Goal: Information Seeking & Learning: Learn about a topic

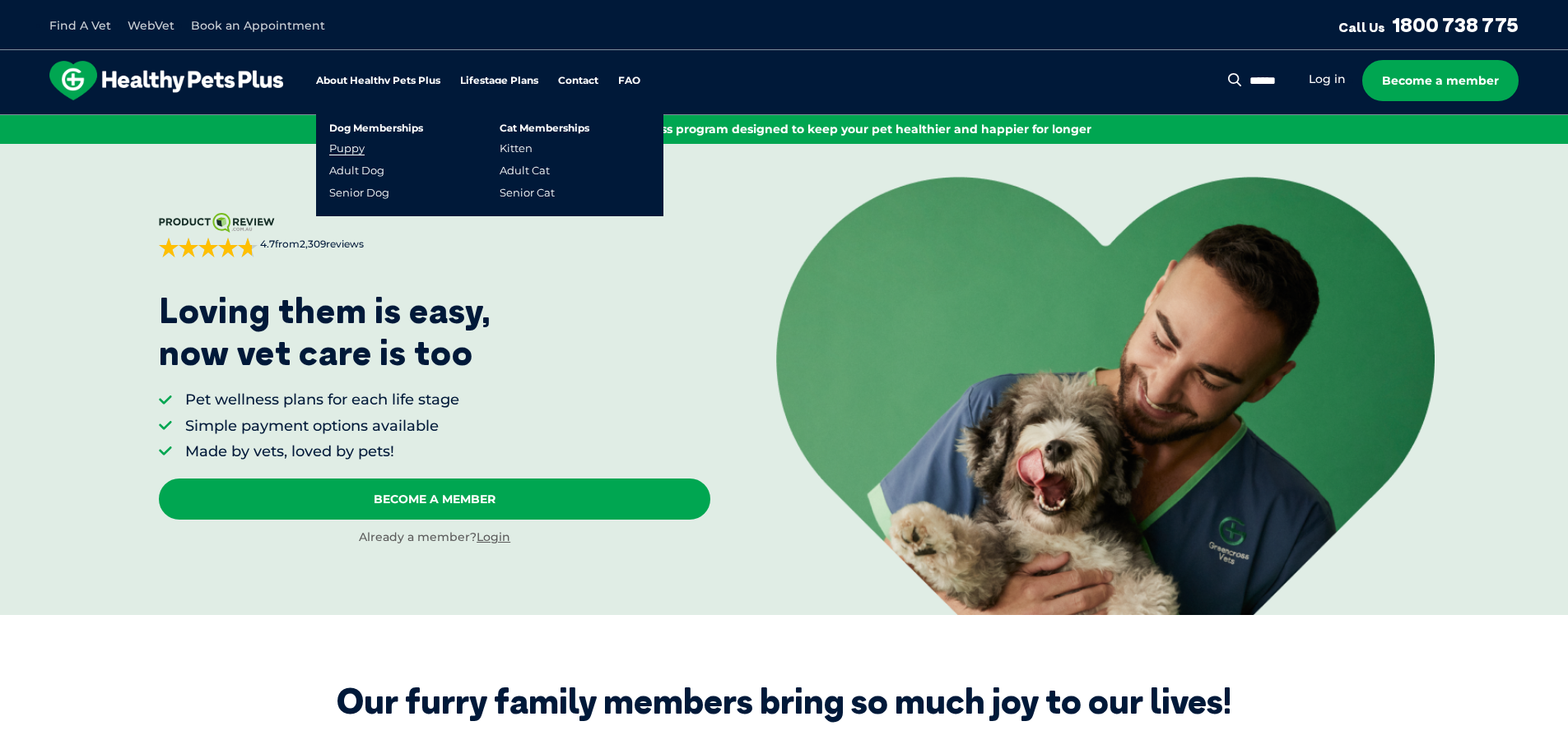
click at [354, 155] on link "Puppy" at bounding box center [347, 148] width 35 height 14
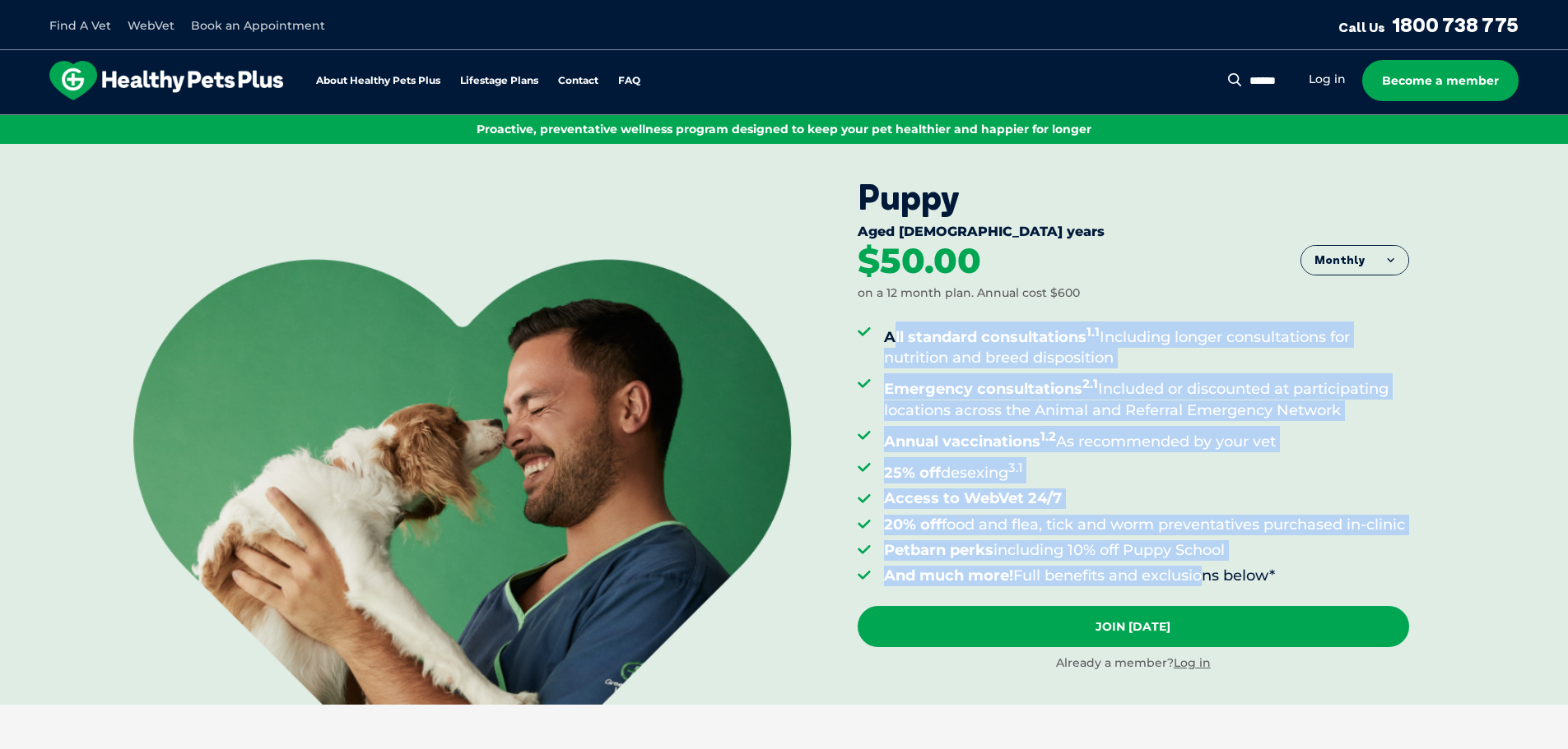
drag, startPoint x: 891, startPoint y: 335, endPoint x: 1287, endPoint y: 570, distance: 460.5
click at [1220, 586] on ul "All standard consultations 1.1 Including longer consultations for nutrition and…" at bounding box center [1133, 455] width 552 height 265
click at [1365, 561] on li "Petbarn perks including 10% off Puppy School" at bounding box center [1146, 550] width 525 height 20
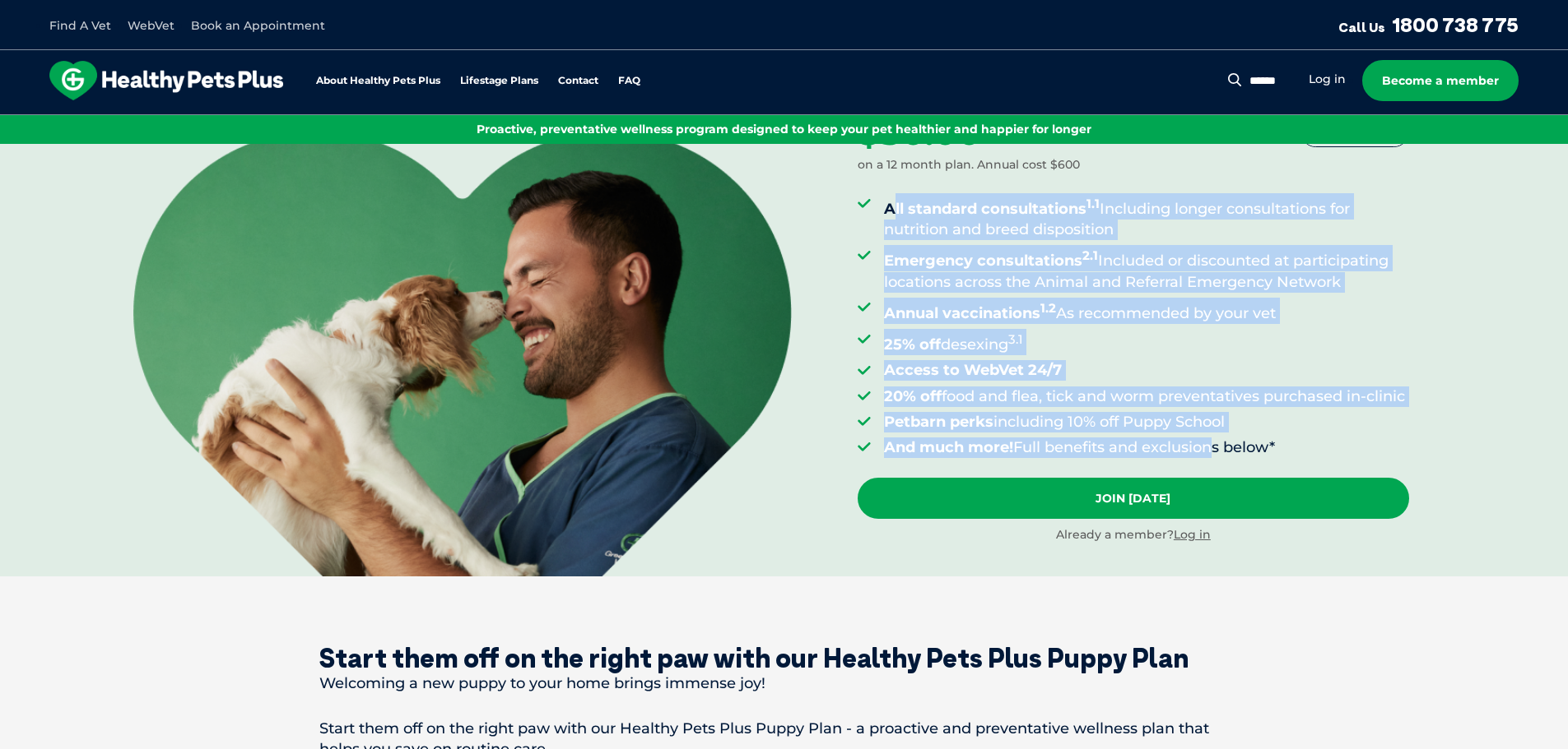
scroll to position [165, 0]
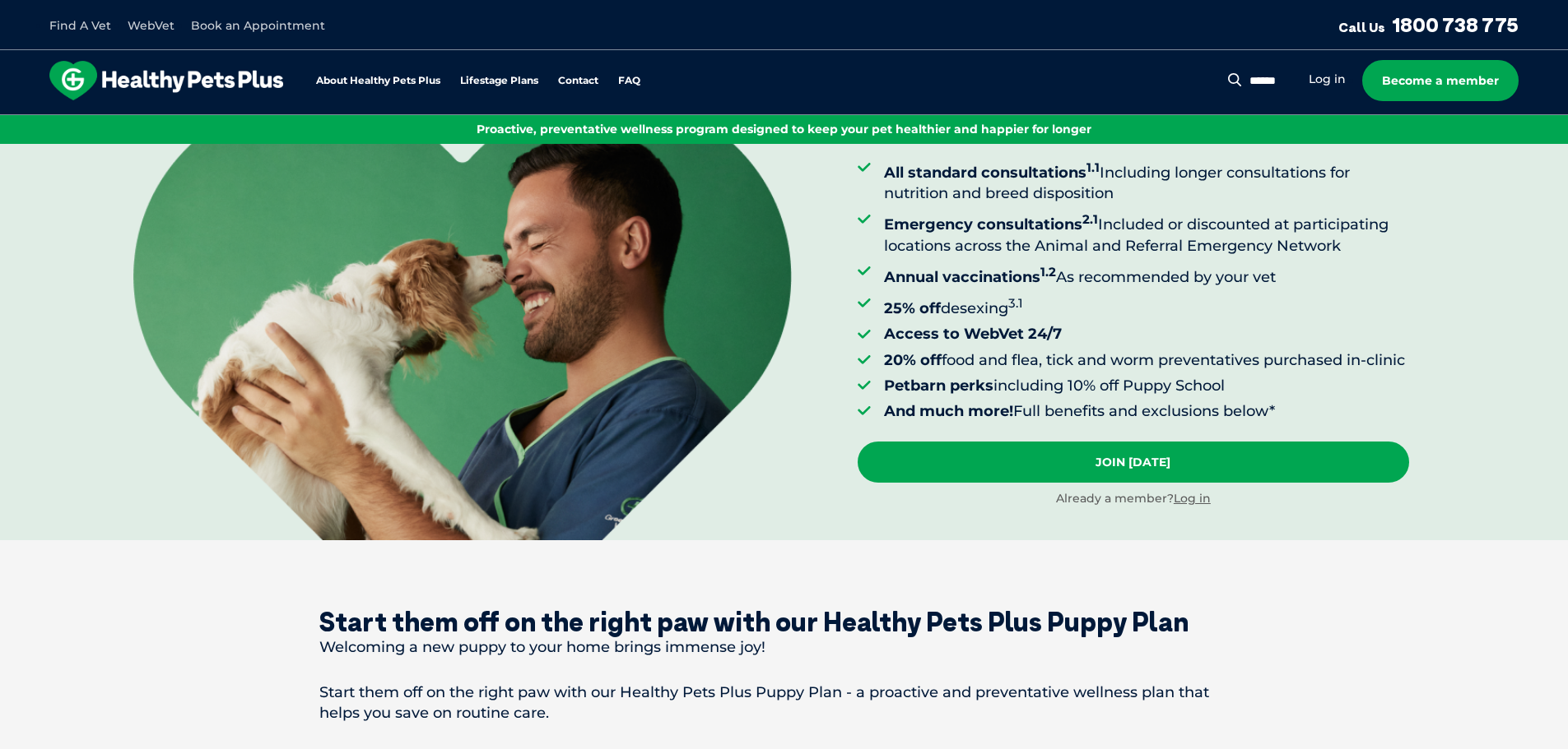
drag, startPoint x: 1036, startPoint y: 583, endPoint x: 1056, endPoint y: 586, distance: 20.2
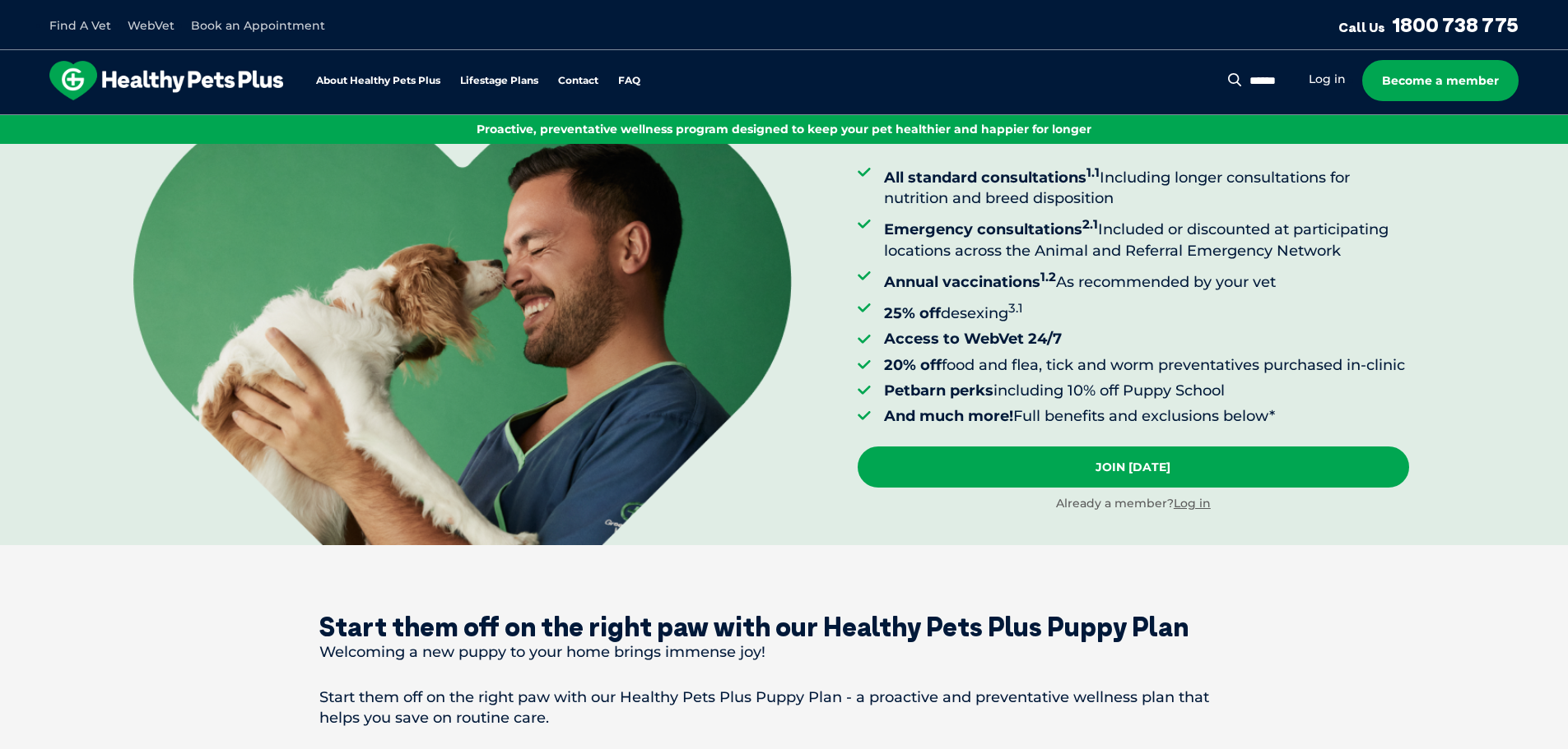
scroll to position [0, 0]
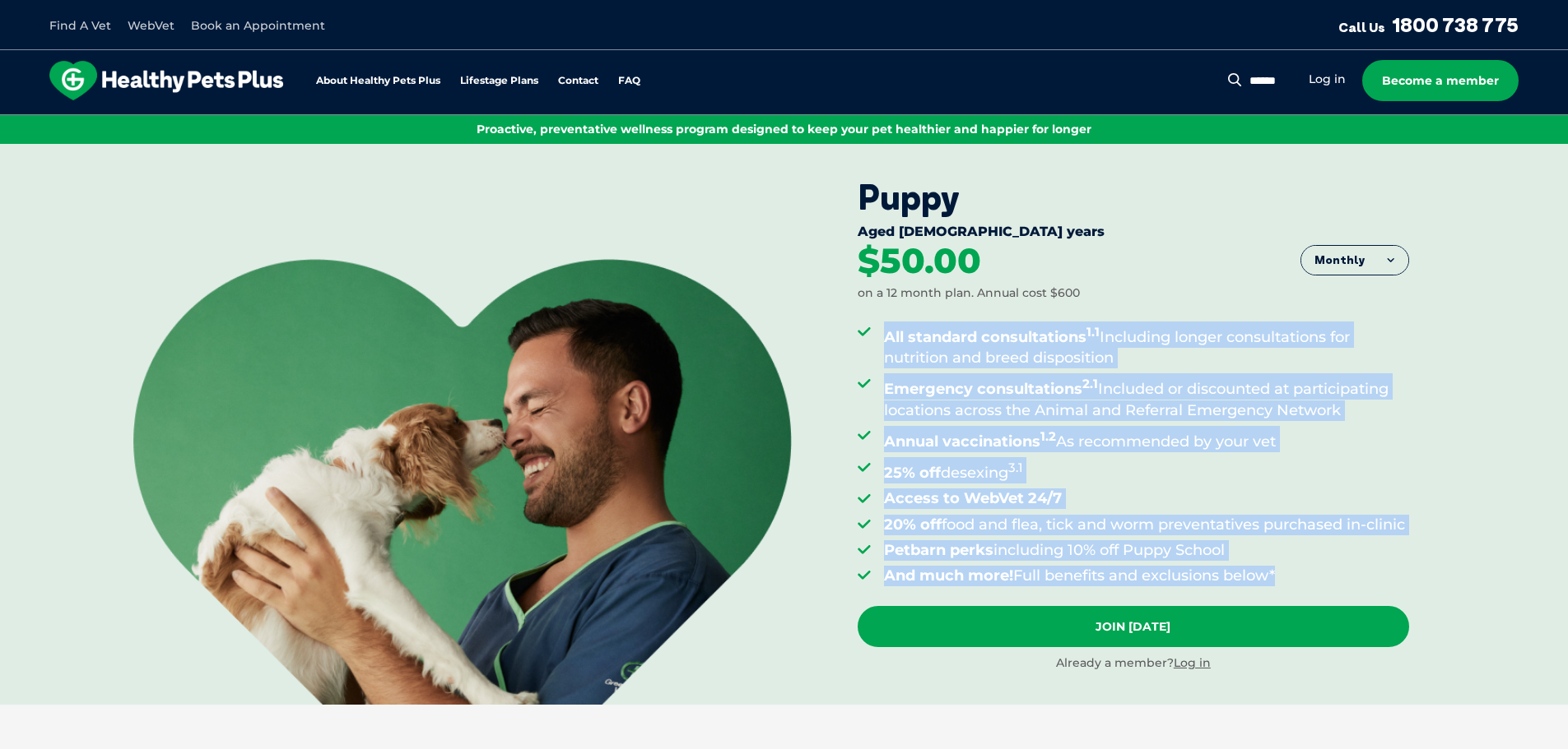
drag, startPoint x: 880, startPoint y: 337, endPoint x: 1288, endPoint y: 609, distance: 490.4
click at [1288, 606] on div "All standard consultations 1.1 Including longer consultations for nutrition and…" at bounding box center [1133, 454] width 552 height 305
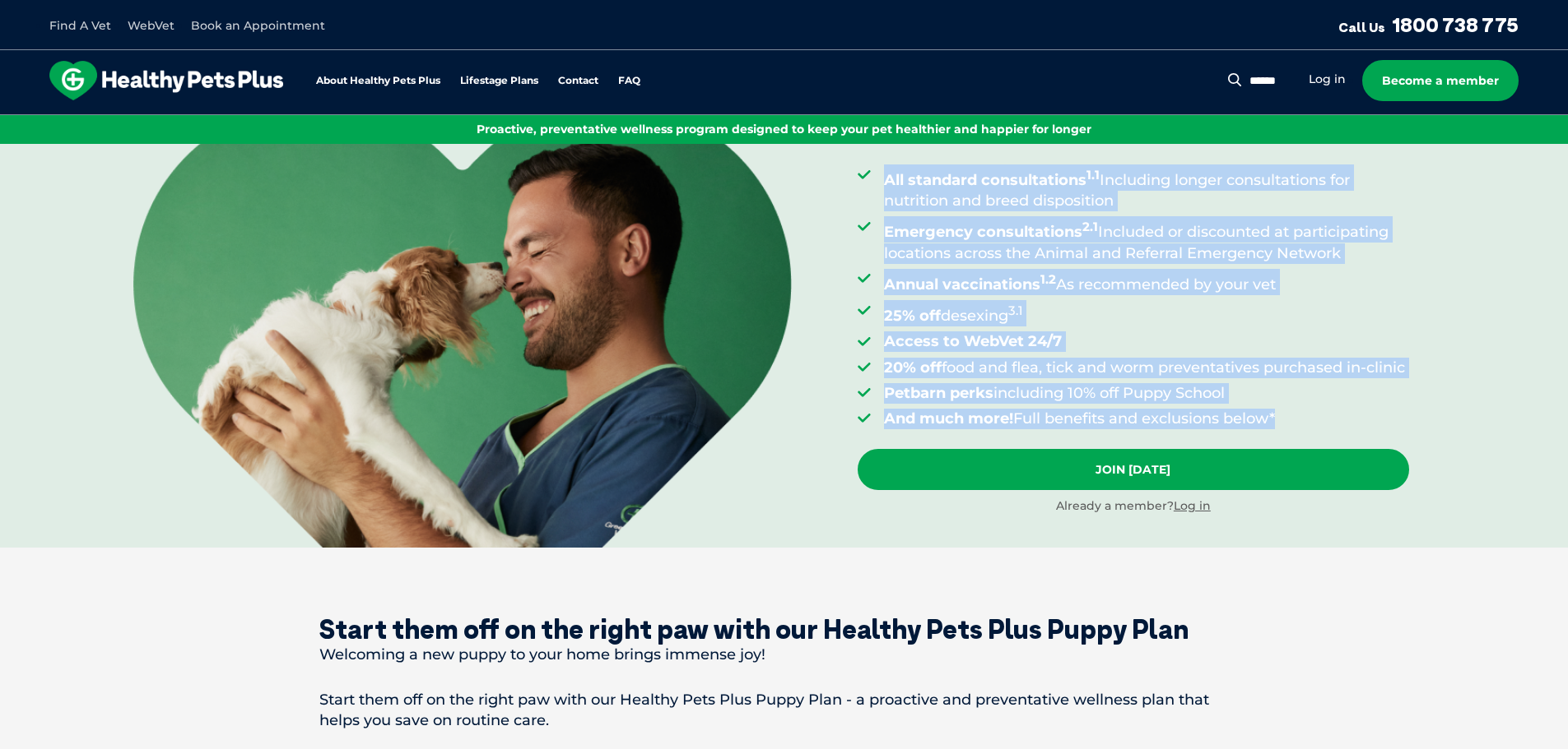
scroll to position [165, 0]
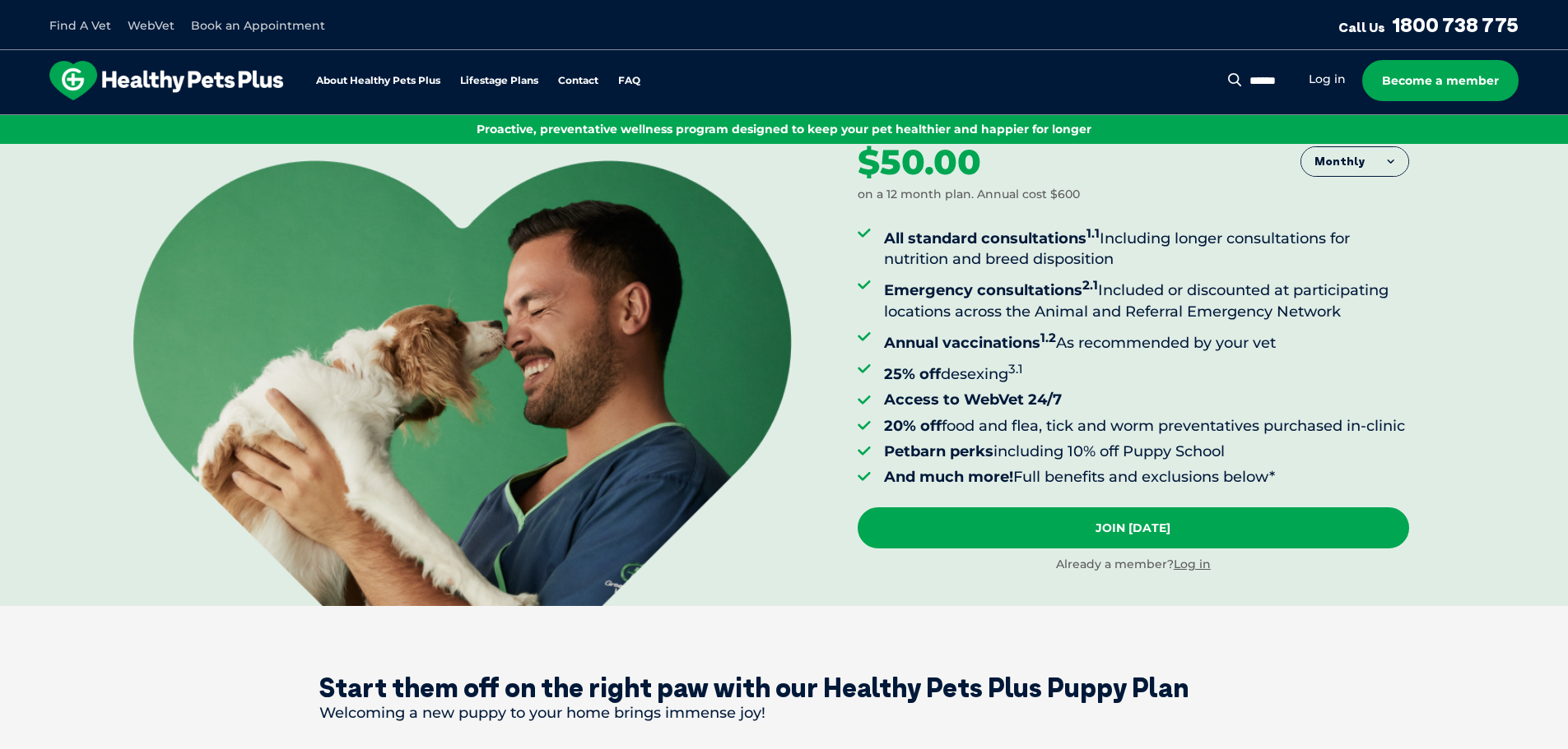
scroll to position [0, 0]
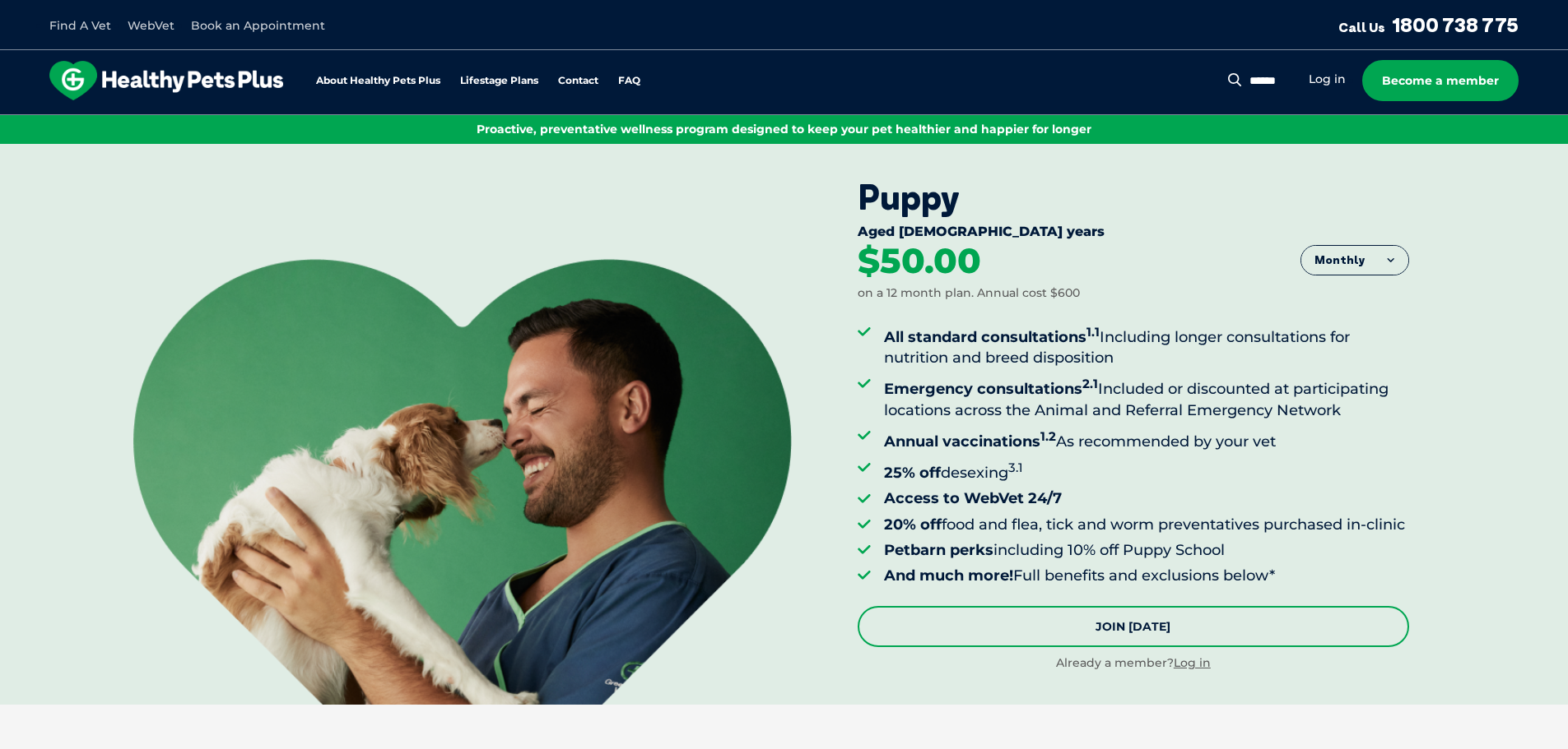
click at [1223, 648] on link "Join [DATE]" at bounding box center [1133, 627] width 552 height 41
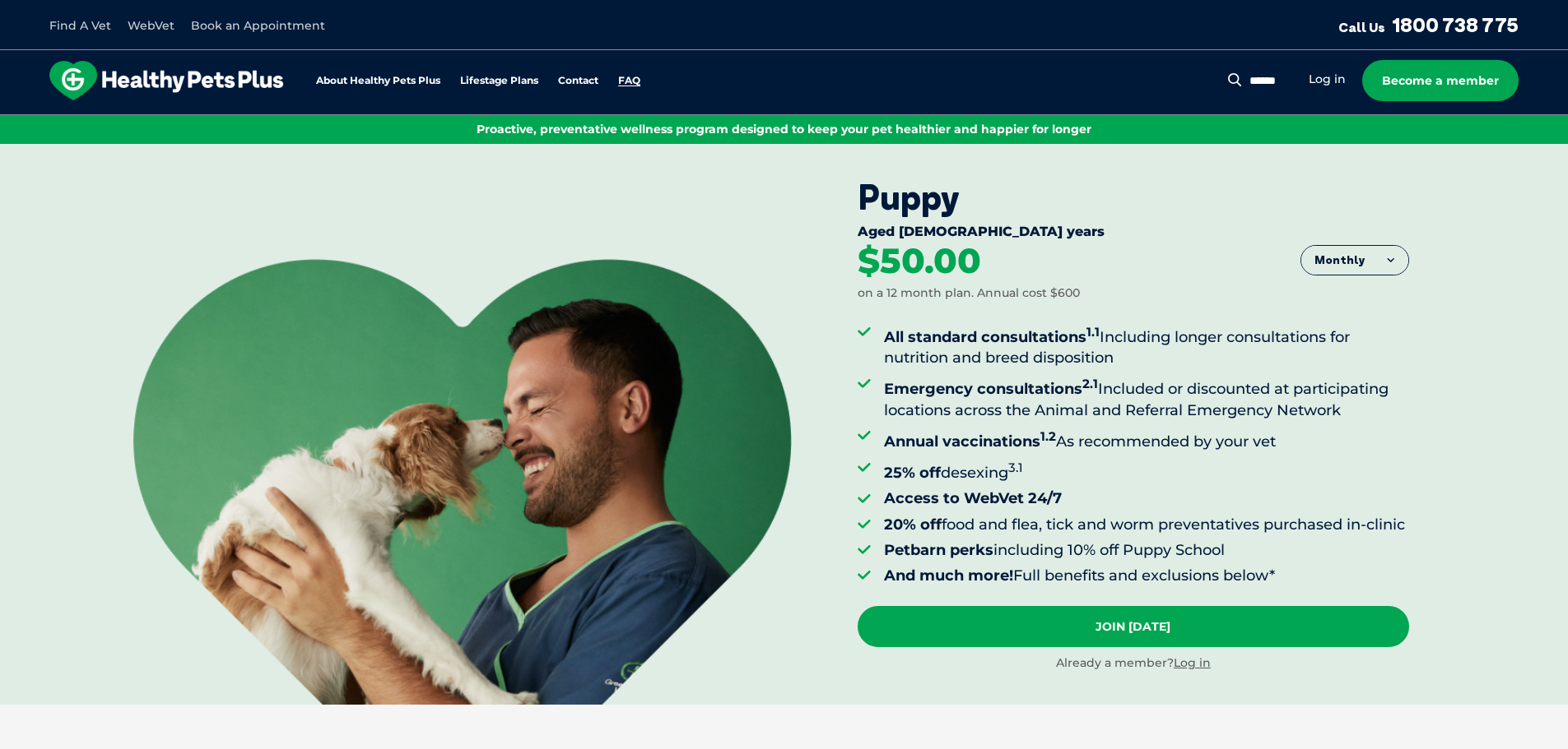
click at [625, 81] on link "FAQ" at bounding box center [629, 81] width 22 height 11
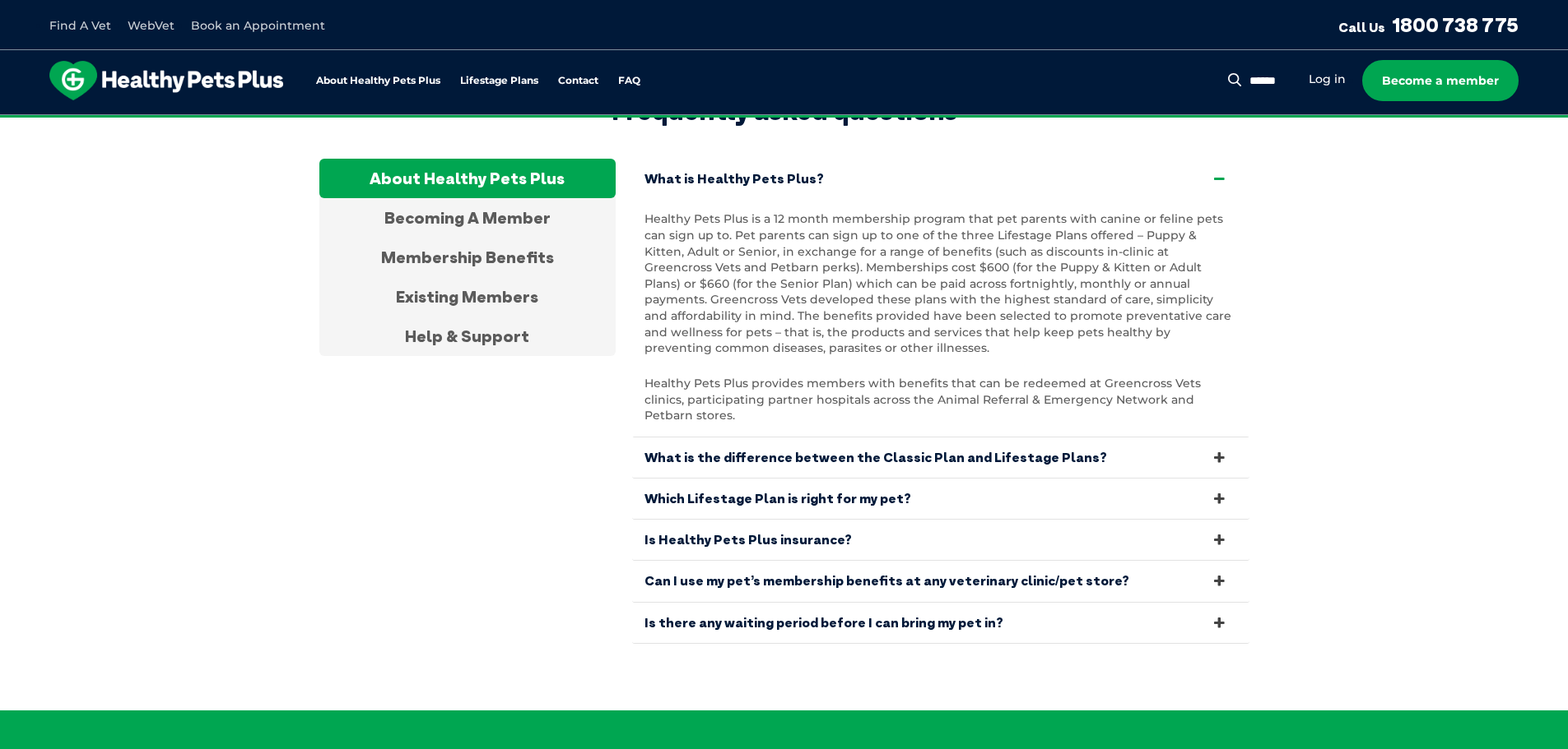
click at [1052, 438] on link "What is the difference between the Classic Plan and Lifestage Plans?" at bounding box center [941, 458] width 617 height 40
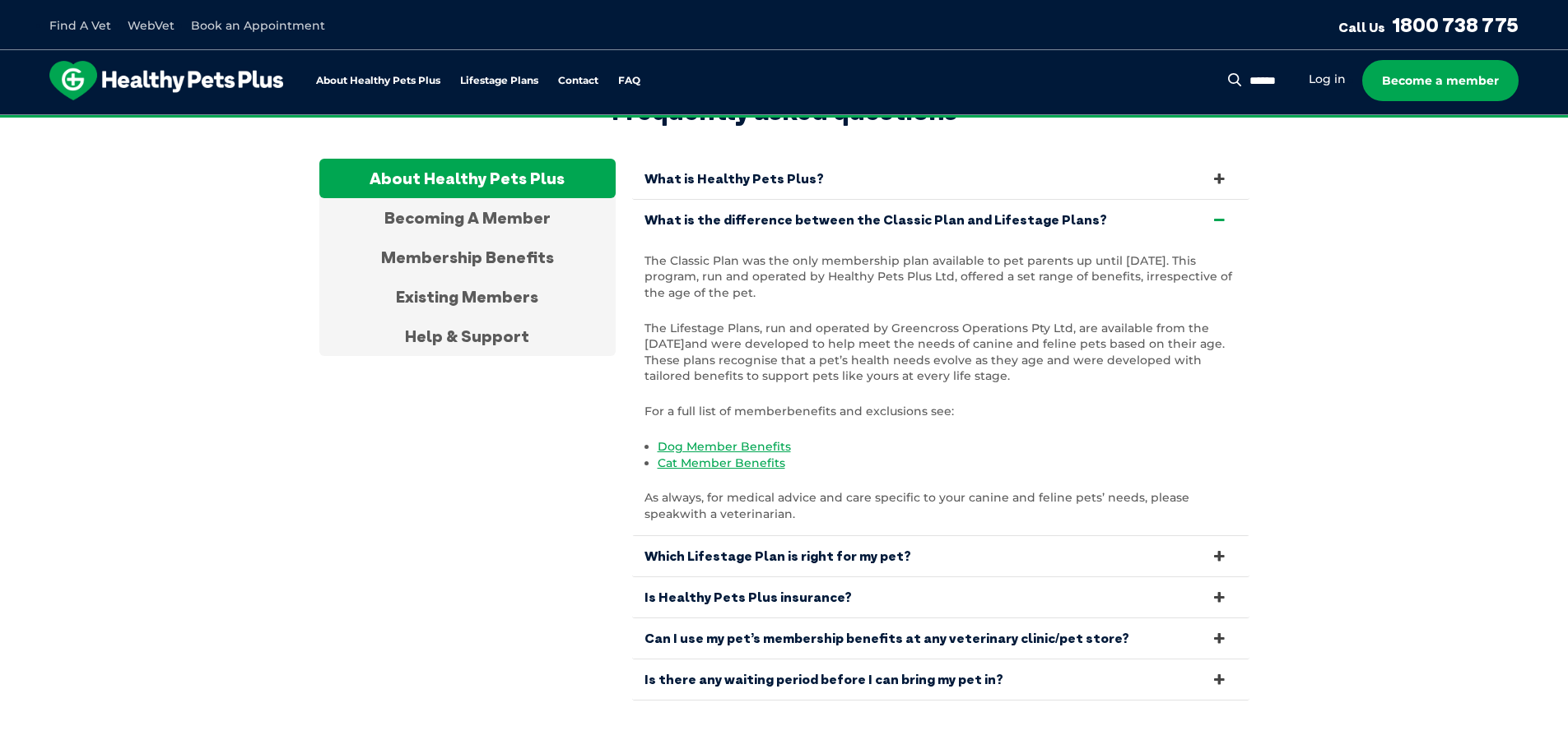
click at [1005, 665] on link "Is there any waiting period before I can bring my pet in?" at bounding box center [941, 680] width 617 height 40
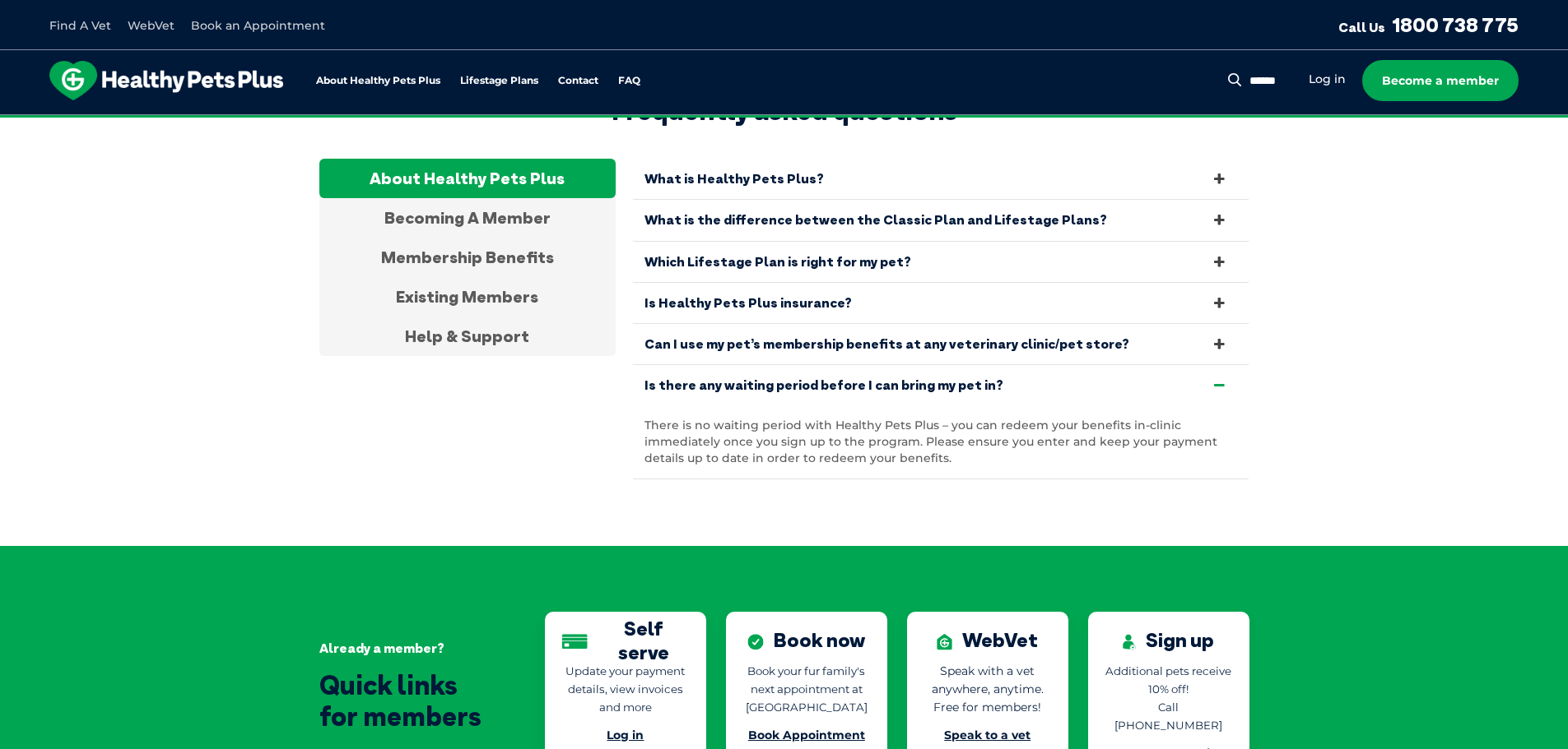
click at [1196, 324] on link "Can I use my pet’s membership benefits at any veterinary clinic/pet store?" at bounding box center [941, 344] width 617 height 40
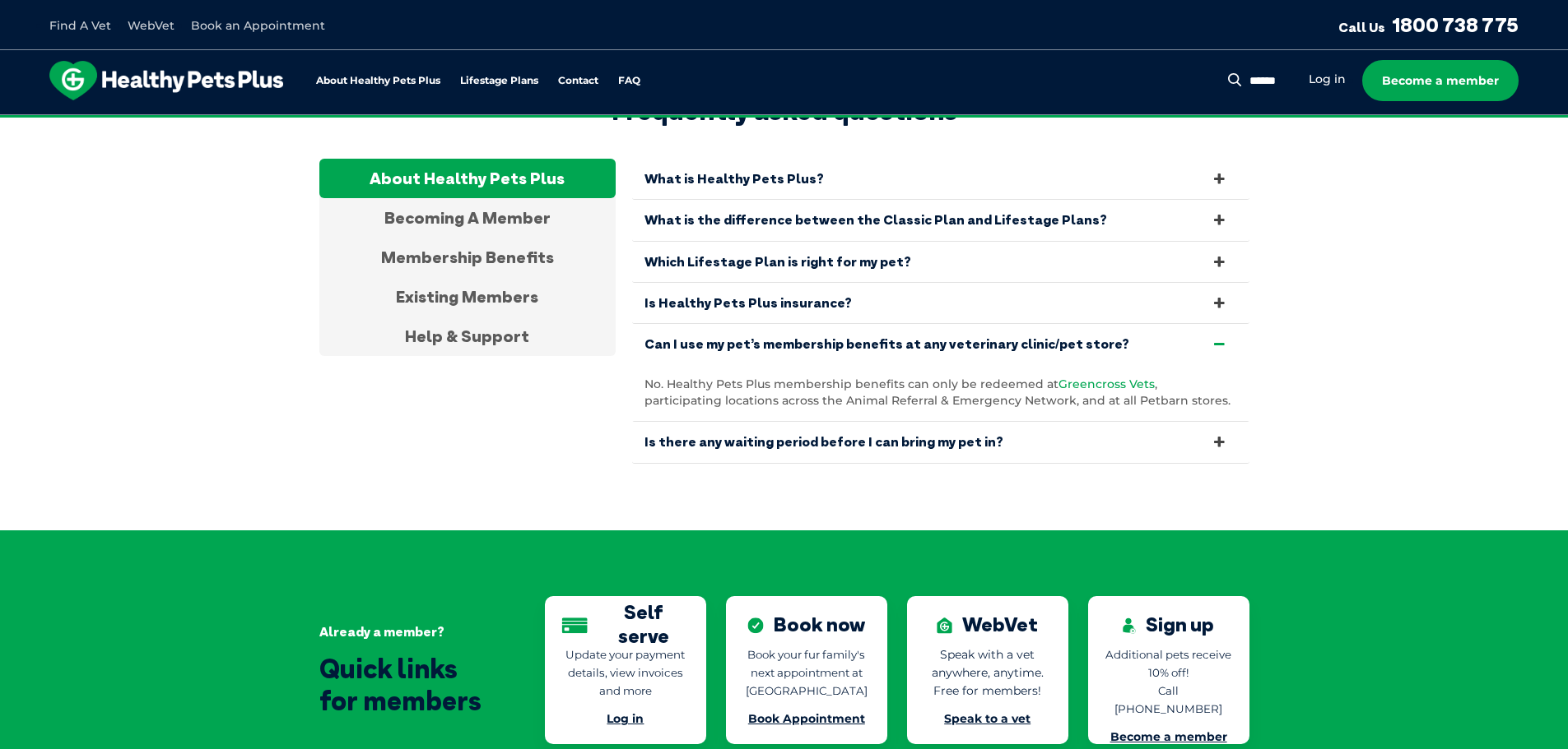
click at [1122, 376] on span "Greencross Vets" at bounding box center [1107, 384] width 97 height 15
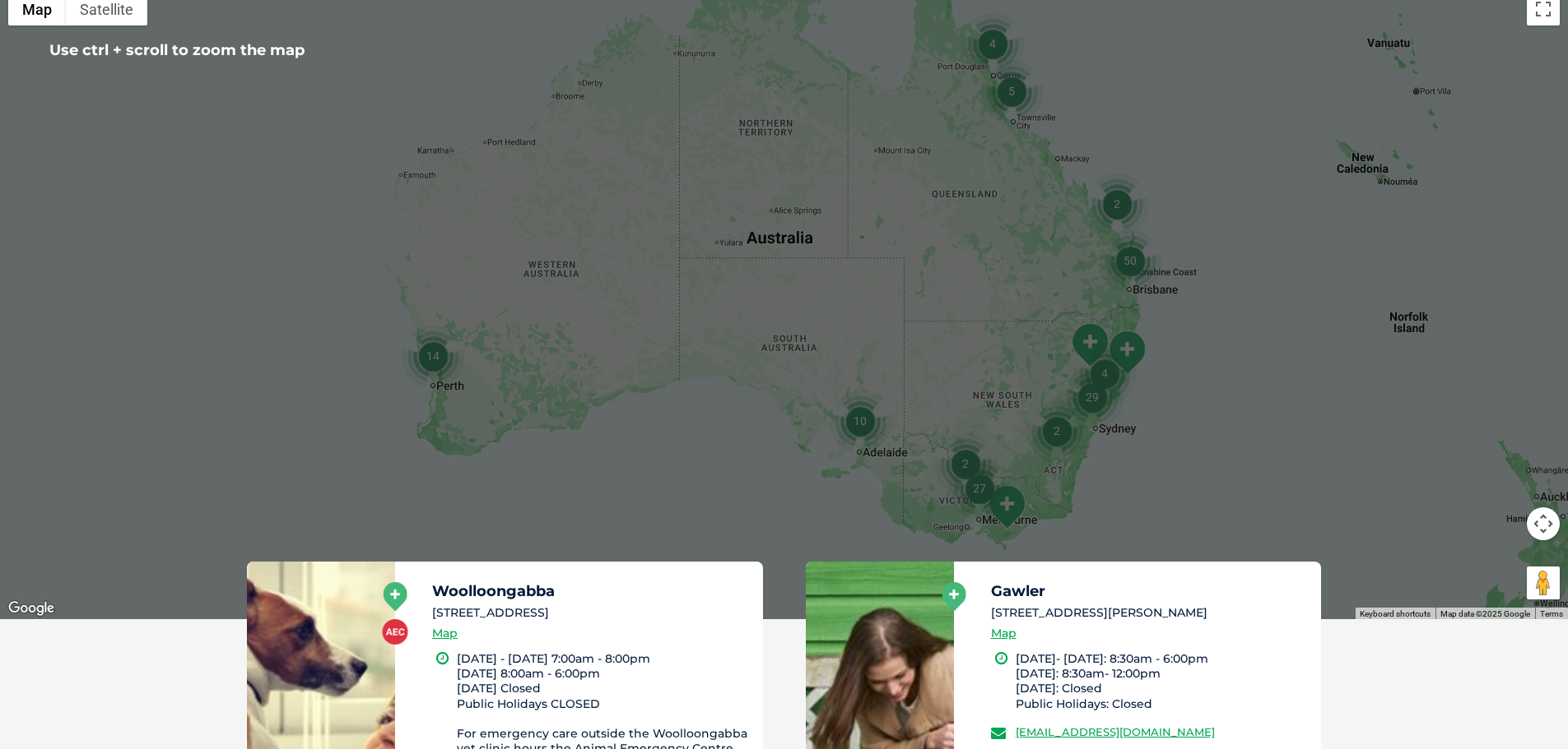
scroll to position [493, 0]
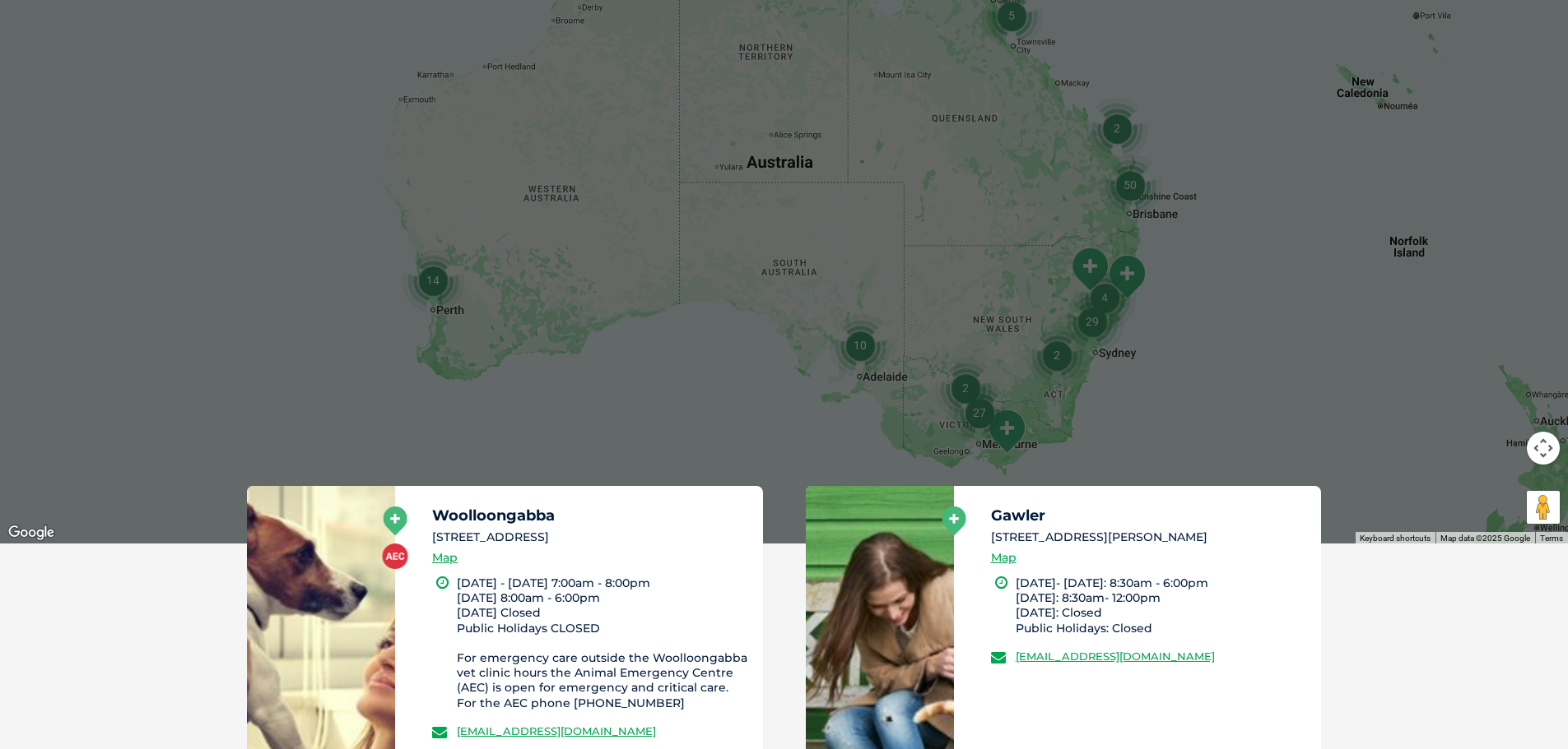
click at [1011, 425] on img "Morwell" at bounding box center [1006, 431] width 41 height 45
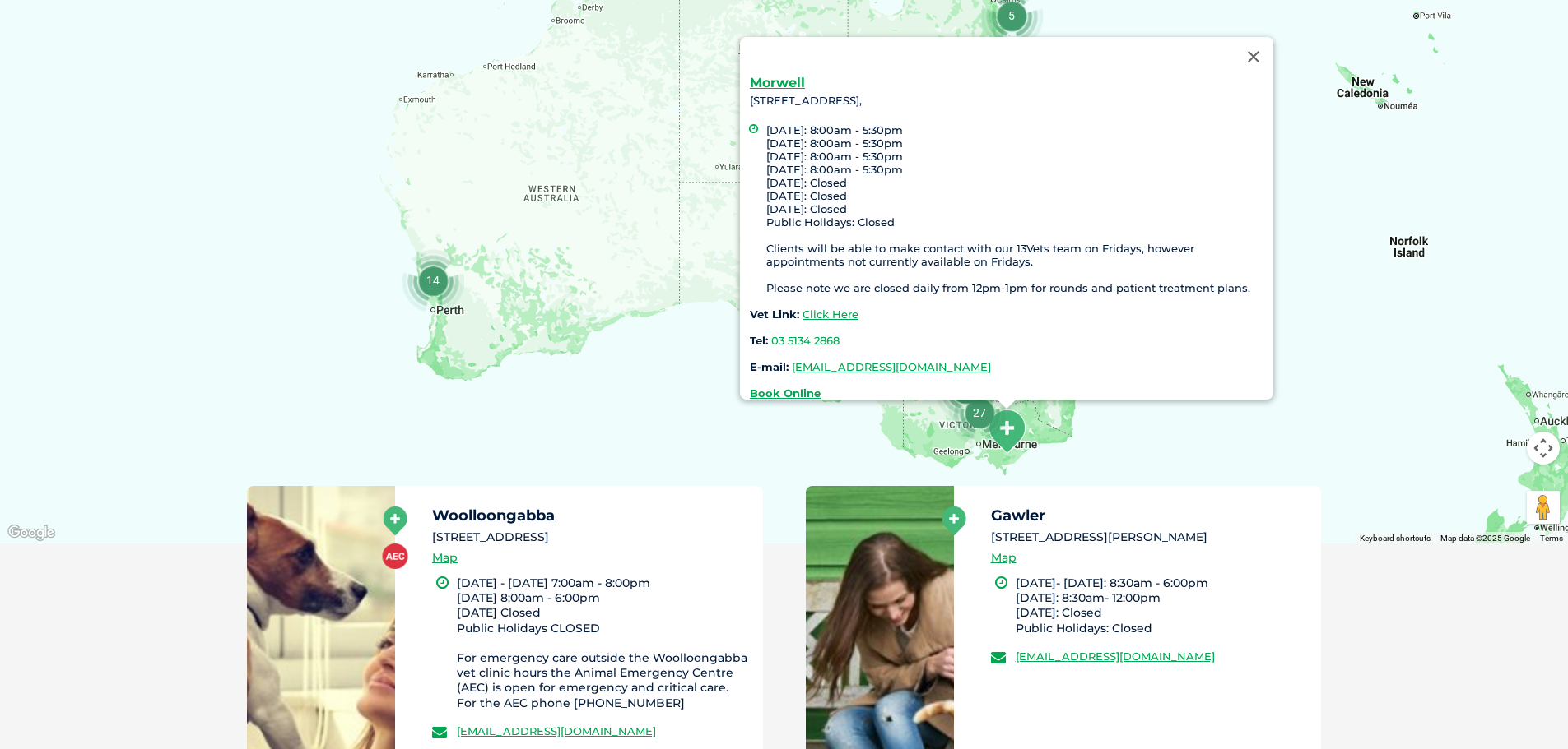
click at [1120, 446] on div "Morwell 5203 Princes Highway, Morwell 3840, Monday: 8:00am - 5:30pm Tuesday: 8:…" at bounding box center [784, 226] width 1568 height 635
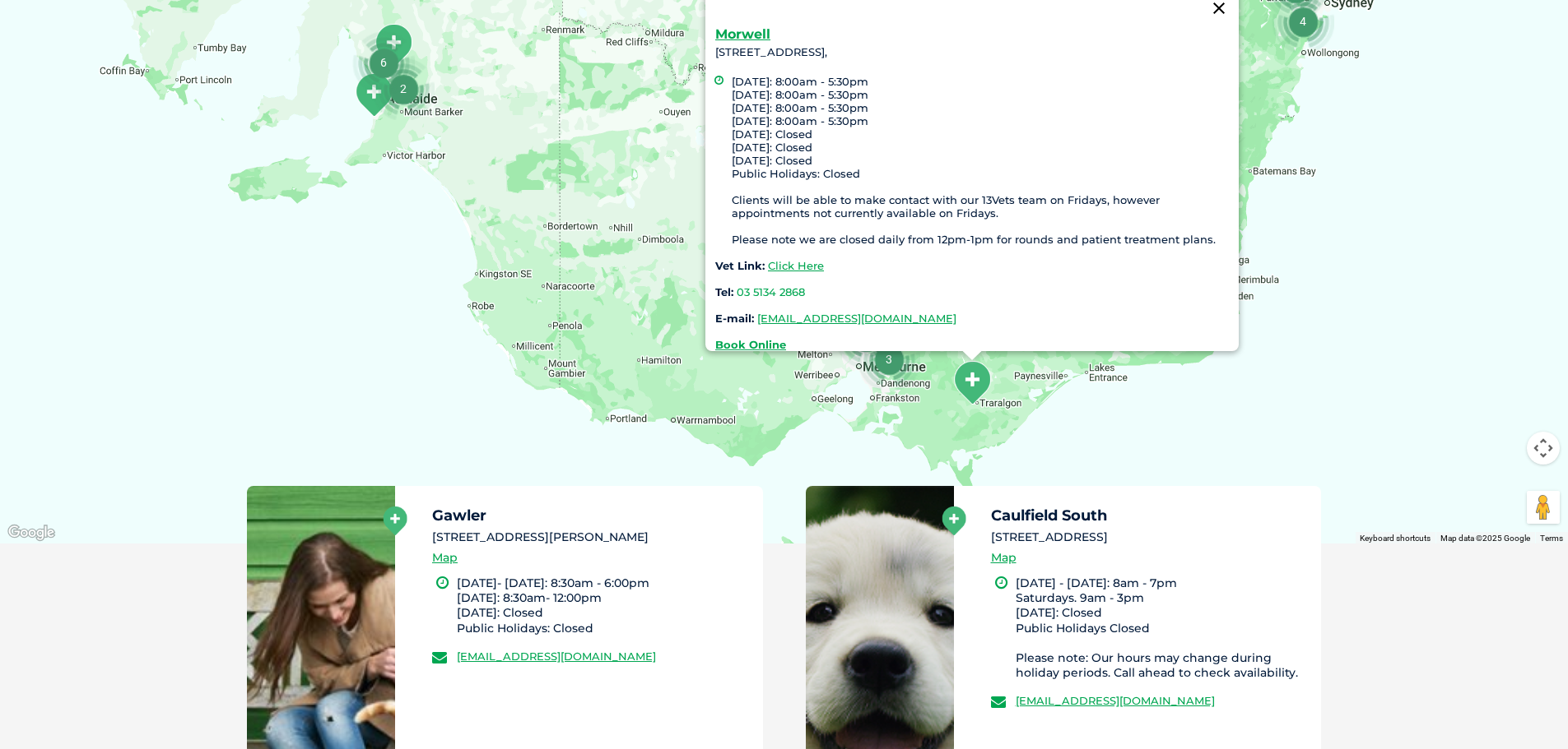
click at [1215, 2] on button "Close" at bounding box center [1219, 7] width 40 height 40
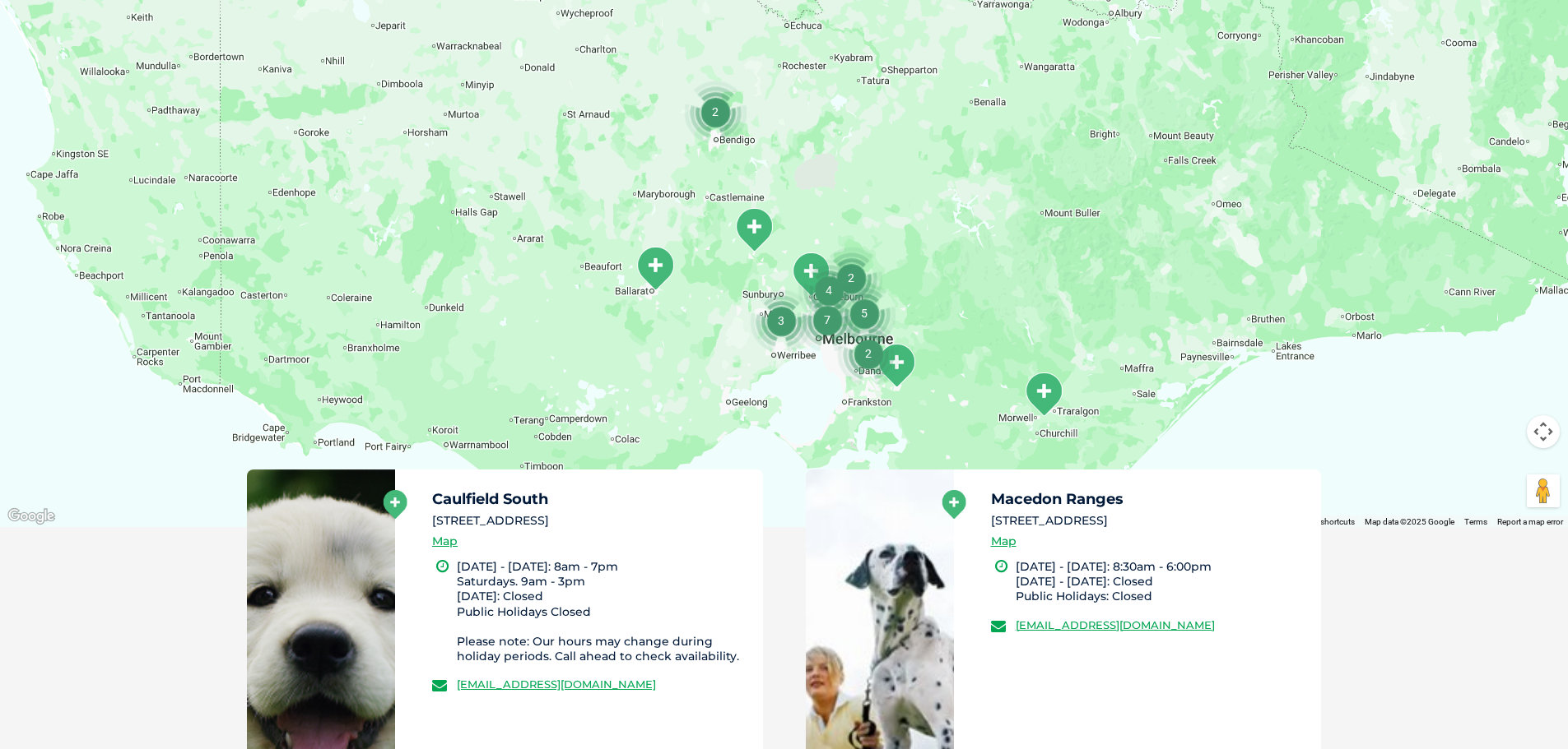
drag, startPoint x: 679, startPoint y: 375, endPoint x: 816, endPoint y: 397, distance: 138.8
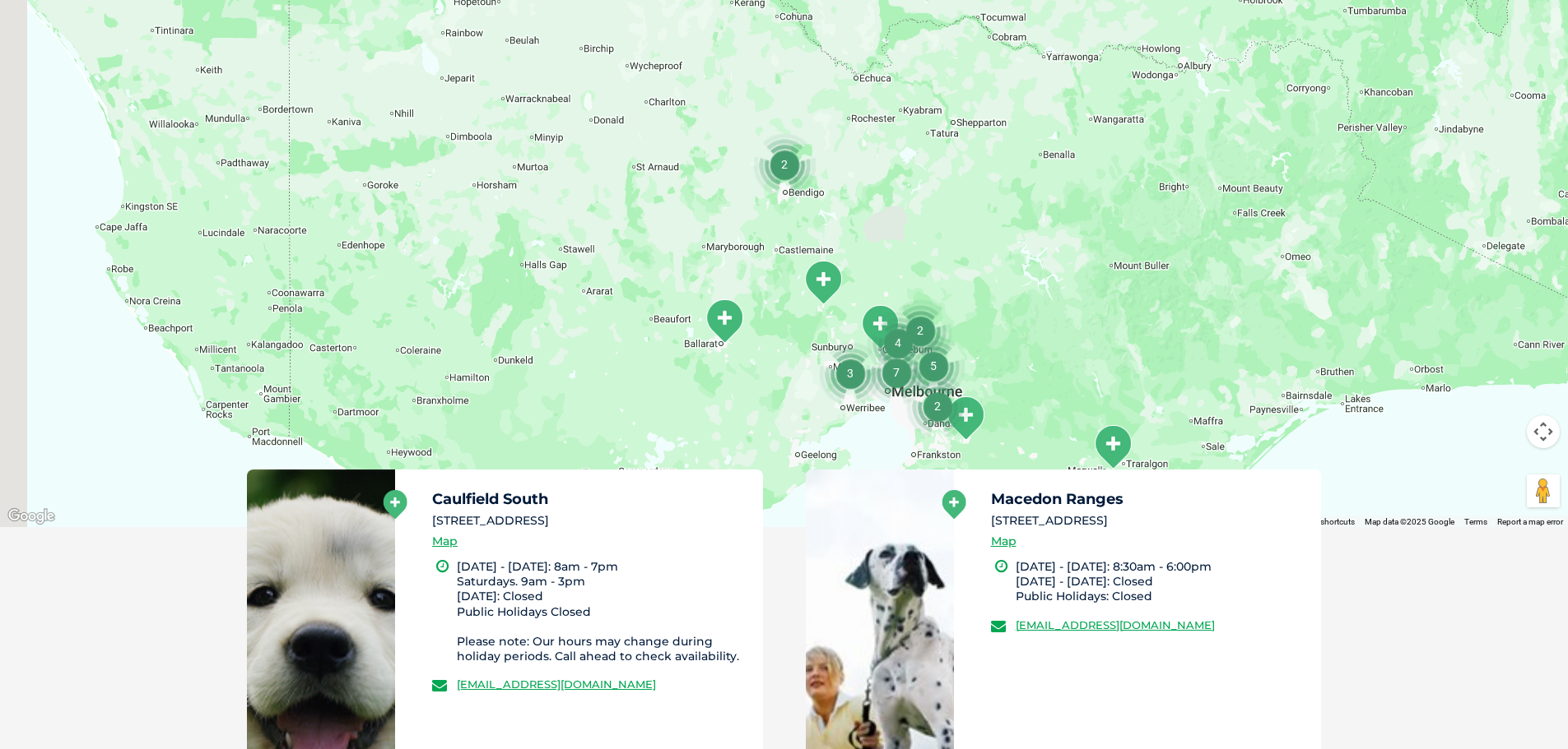
scroll to position [520, 0]
